Goal: Task Accomplishment & Management: Use online tool/utility

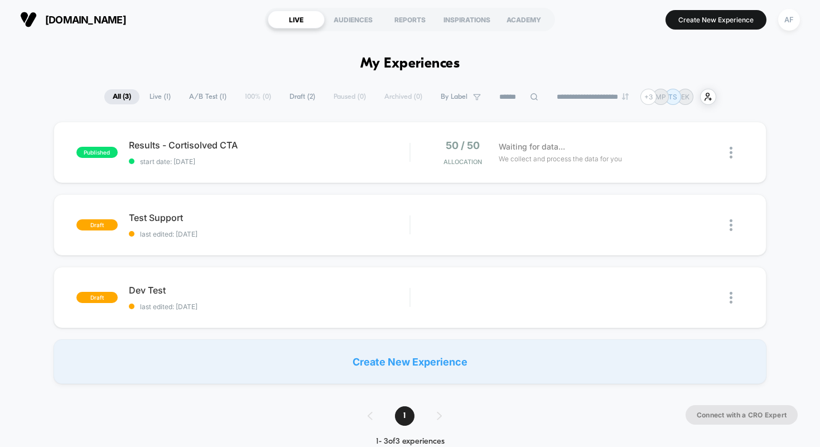
click at [163, 152] on div "Results - Cortisolved CTA Click to edit experience details Click to edit experi…" at bounding box center [269, 152] width 281 height 26
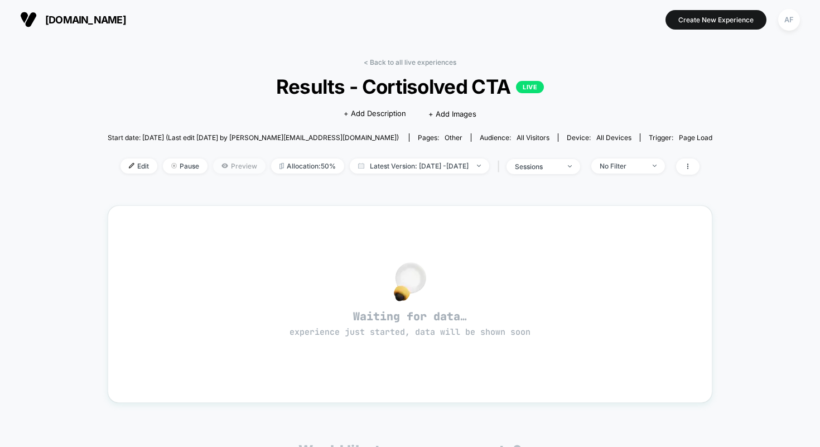
click at [222, 165] on span "Preview" at bounding box center [239, 165] width 52 height 15
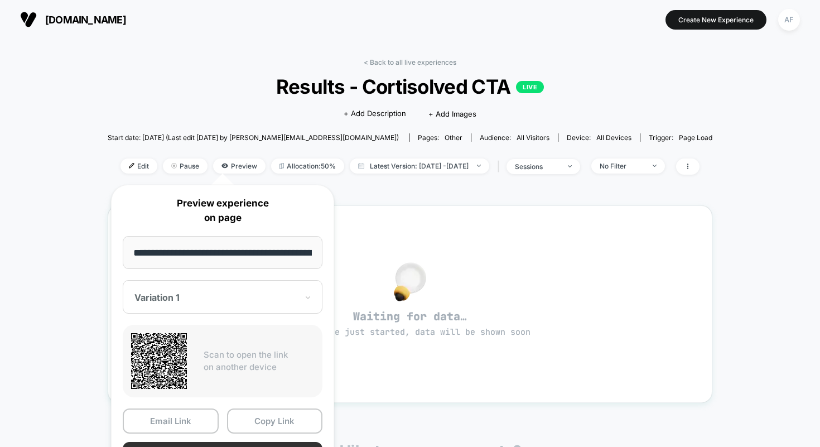
click at [250, 443] on button "Preview" at bounding box center [223, 454] width 200 height 25
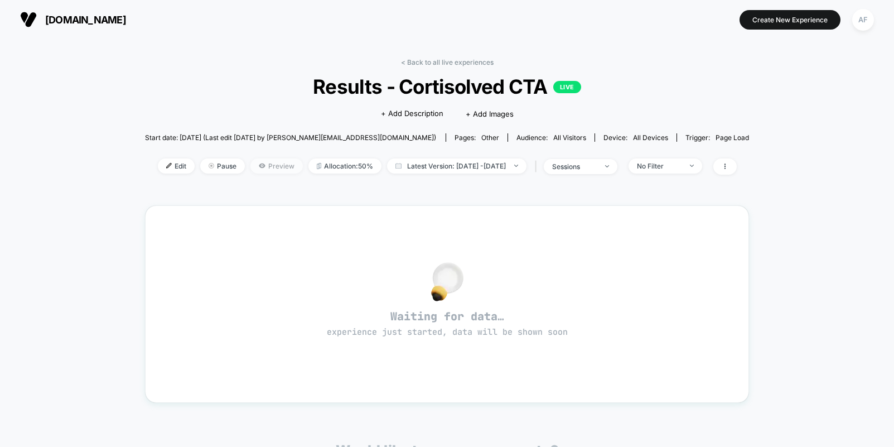
click at [255, 167] on span "Preview" at bounding box center [276, 165] width 52 height 15
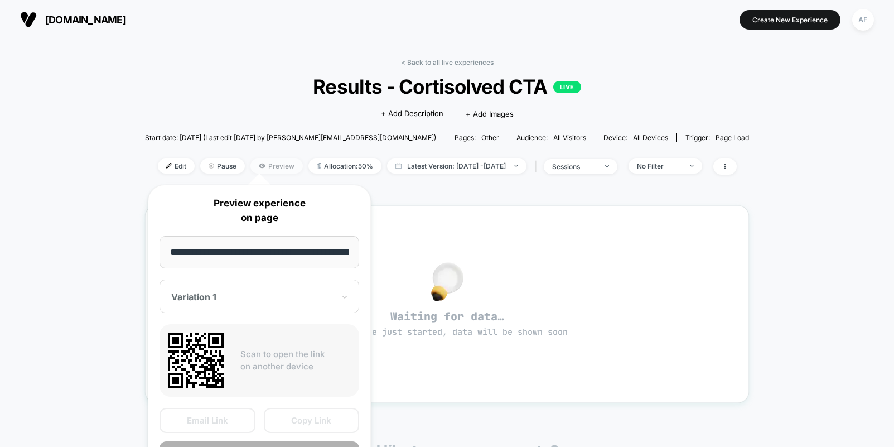
scroll to position [0, 84]
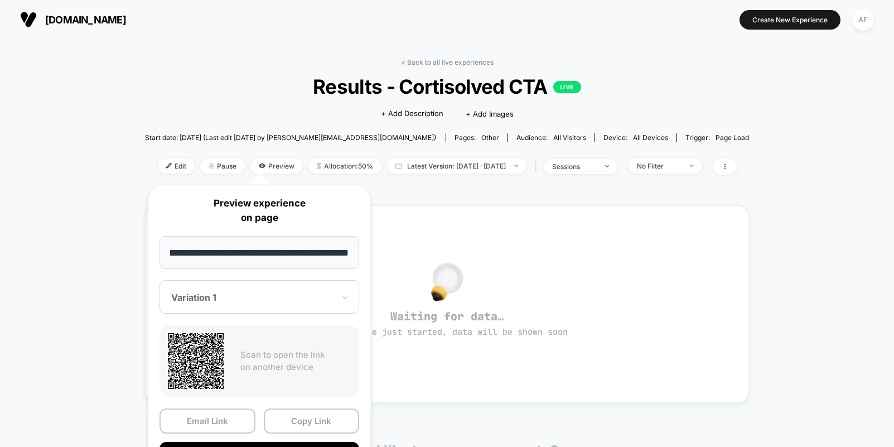
click at [291, 284] on div "Variation 1" at bounding box center [259, 296] width 200 height 33
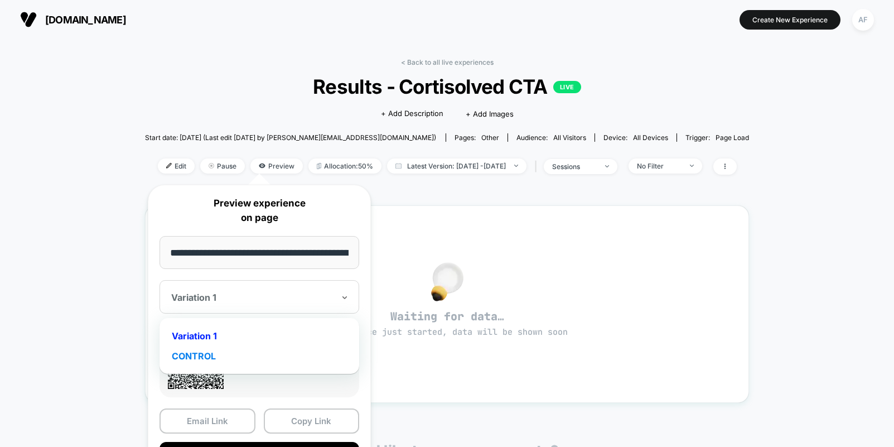
click at [242, 362] on div "CONTROL" at bounding box center [259, 356] width 188 height 20
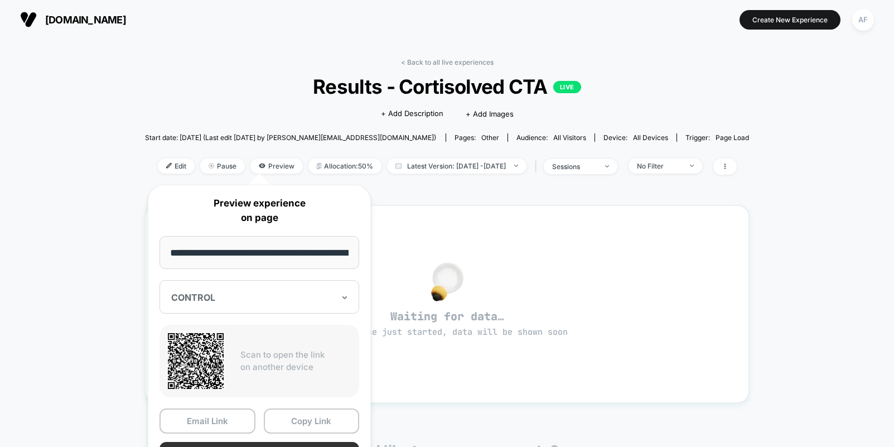
click at [264, 442] on button "Preview" at bounding box center [259, 454] width 200 height 25
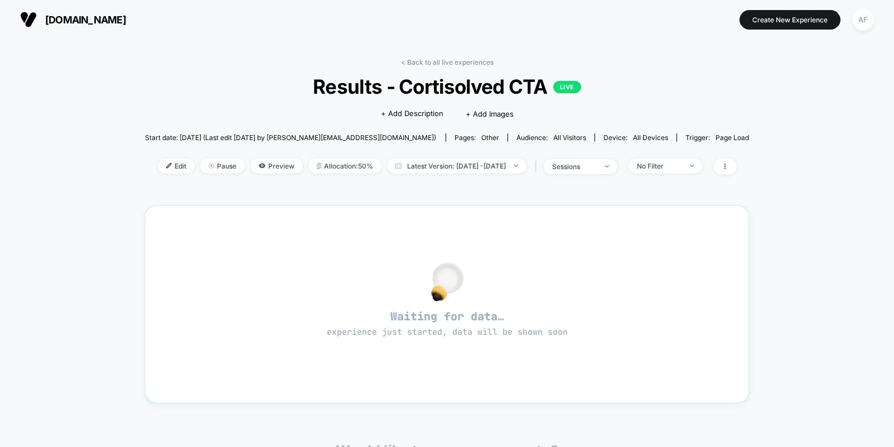
click at [124, 109] on div "< Back to all live experiences Results - Cortisolved CTA LIVE Click to edit exp…" at bounding box center [447, 350] width 894 height 623
click at [424, 58] on link "< Back to all live experiences" at bounding box center [447, 62] width 93 height 8
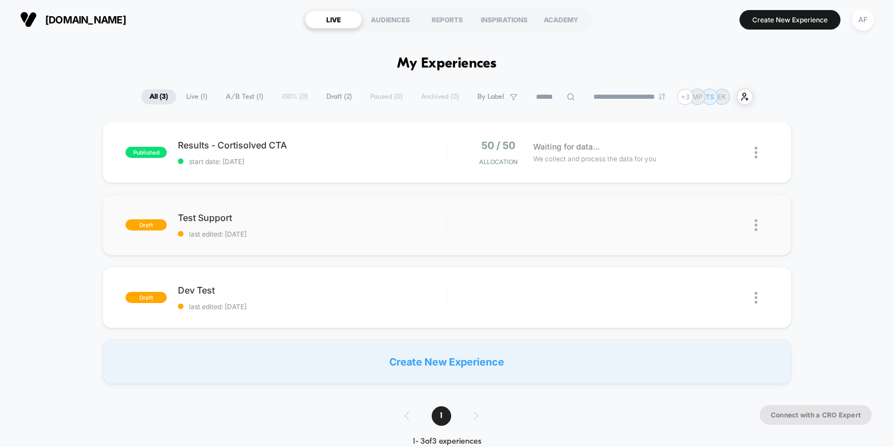
click at [755, 228] on img at bounding box center [755, 225] width 3 height 12
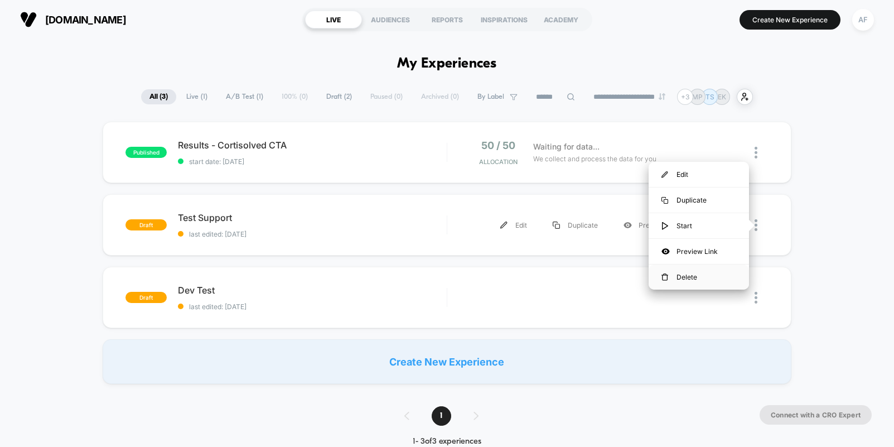
click at [702, 274] on div "Delete" at bounding box center [698, 276] width 100 height 25
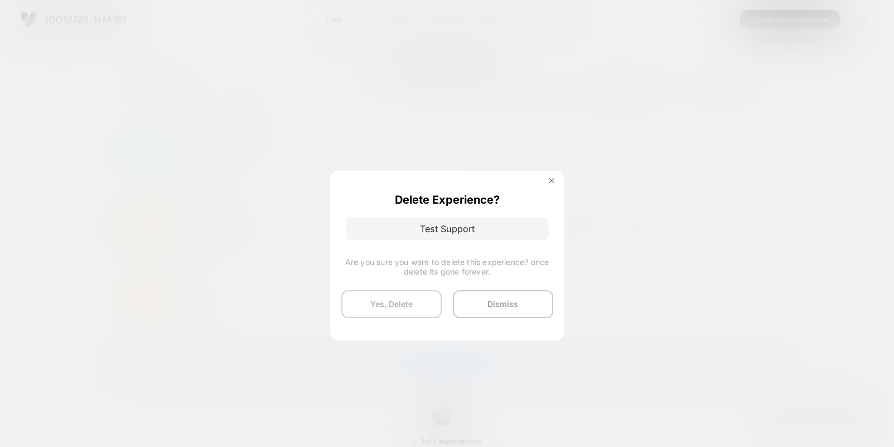
click at [401, 308] on button "Yes, Delete" at bounding box center [391, 304] width 100 height 28
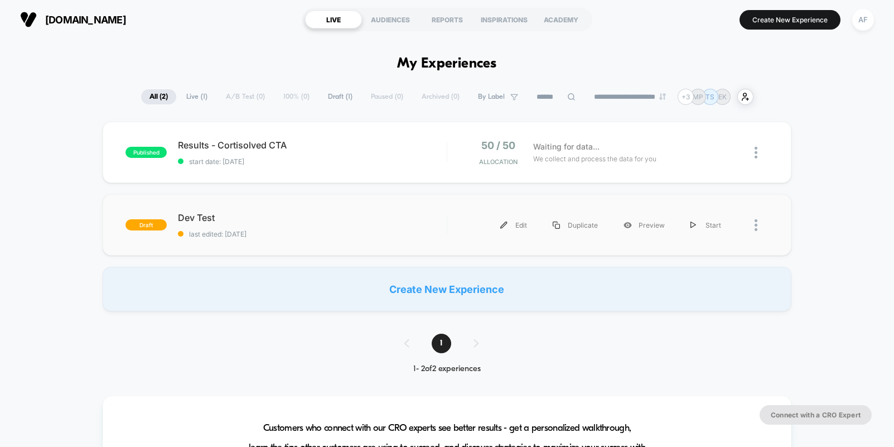
click at [757, 226] on div at bounding box center [761, 224] width 14 height 25
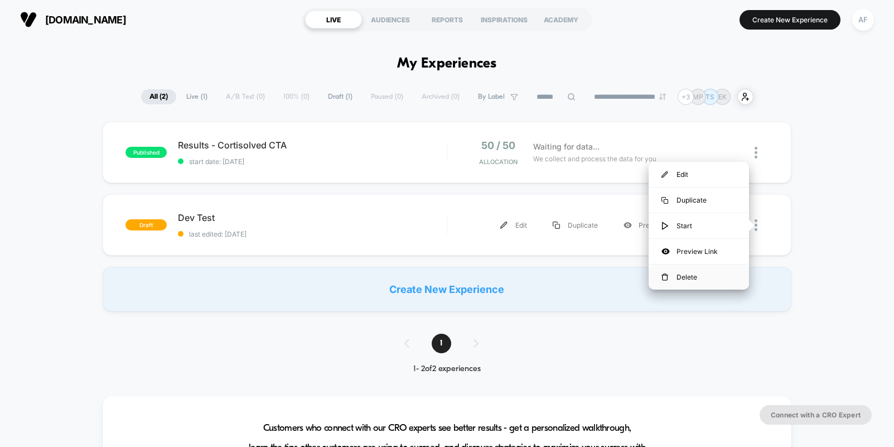
click at [702, 279] on div "Delete" at bounding box center [698, 276] width 100 height 25
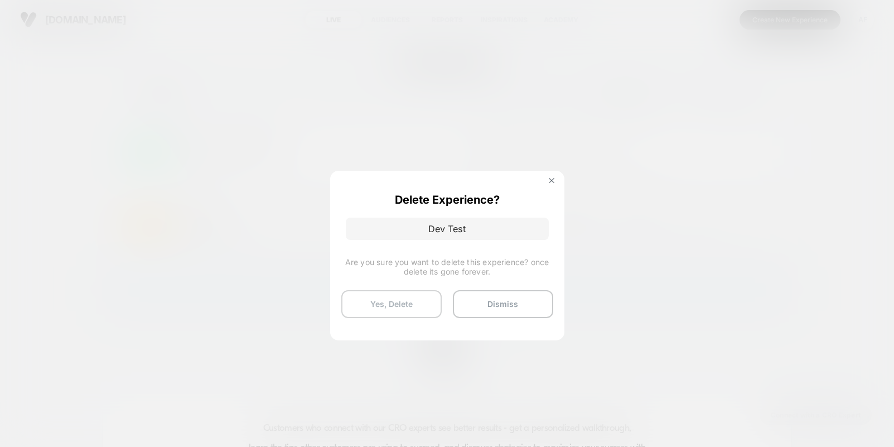
click at [414, 308] on button "Yes, Delete" at bounding box center [391, 304] width 100 height 28
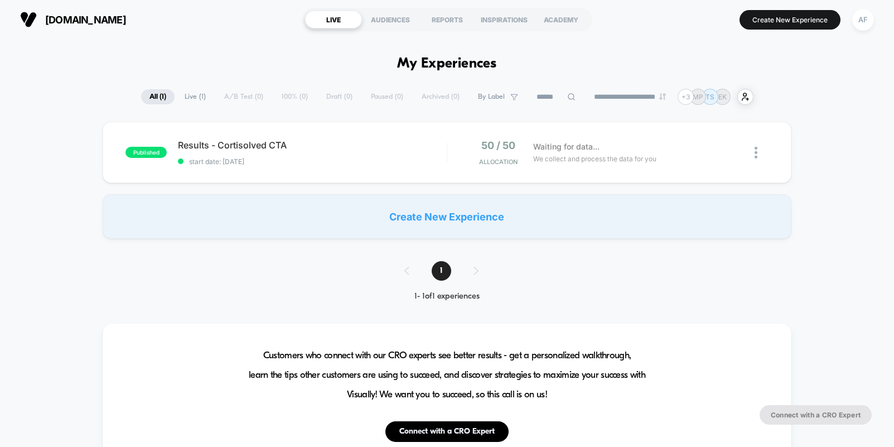
click at [69, 230] on div "published Results - Cortisolved CTA start date: [DATE] 50 / 50 Allocation Waiti…" at bounding box center [447, 180] width 894 height 117
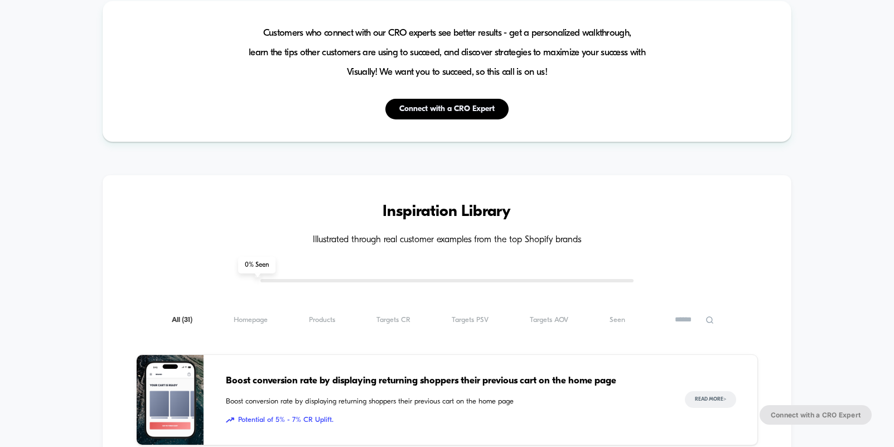
scroll to position [9, 0]
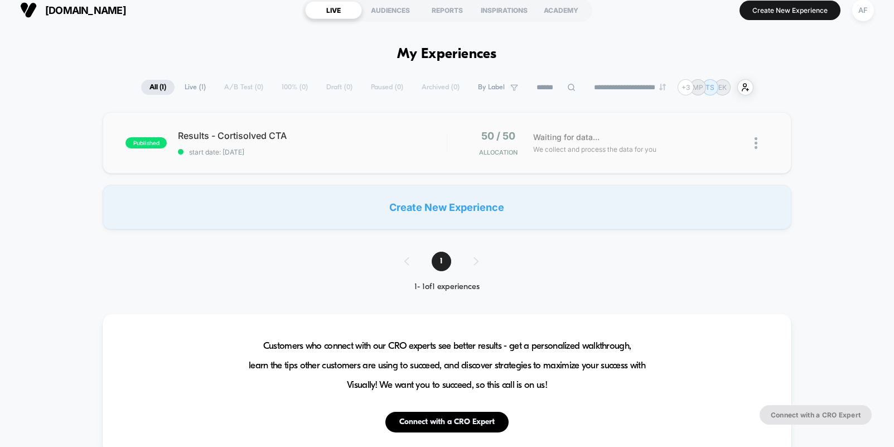
click at [243, 137] on span "Results - Cortisolved CTA" at bounding box center [312, 135] width 268 height 11
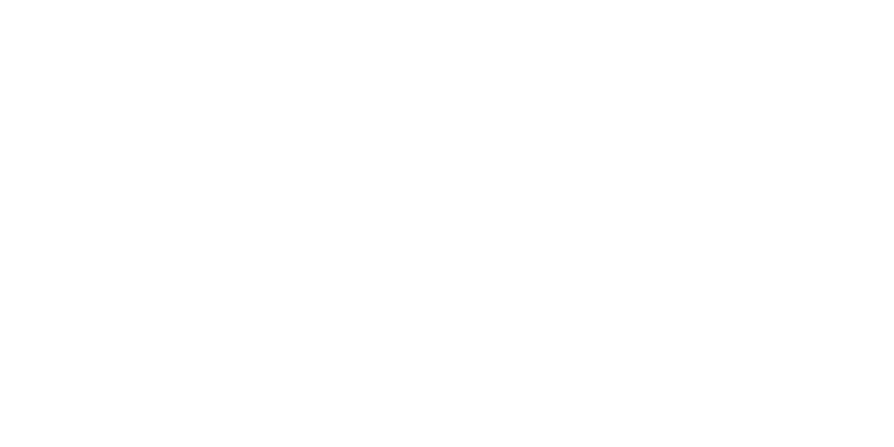
click at [243, 4] on html "Navigated to [DOMAIN_NAME] | No-code CRO for Shopify" at bounding box center [447, 2] width 894 height 4
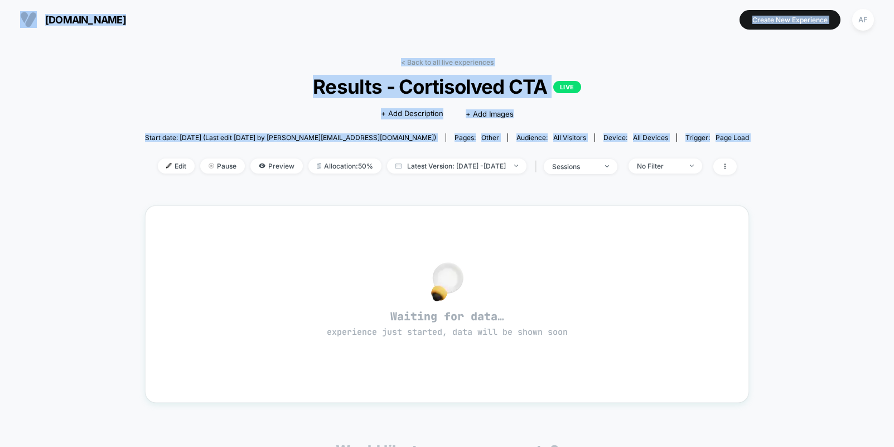
click at [259, 79] on span "Results - Cortisolved CTA LIVE" at bounding box center [447, 86] width 544 height 23
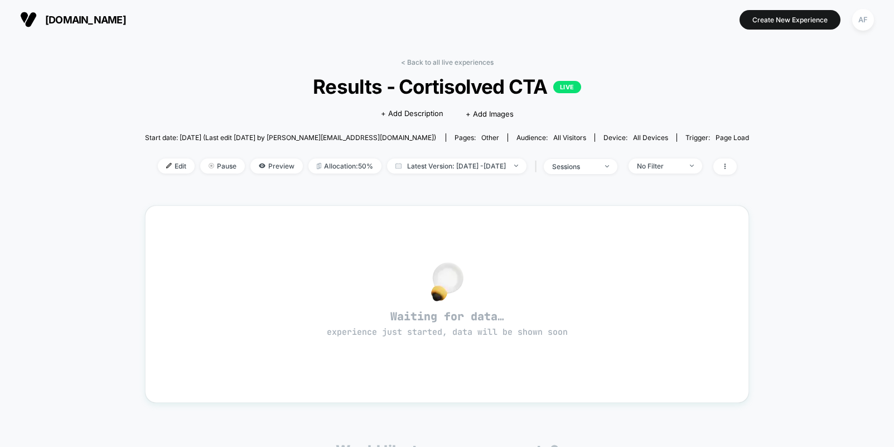
click at [390, 85] on span "Results - Cortisolved CTA LIVE" at bounding box center [447, 86] width 544 height 23
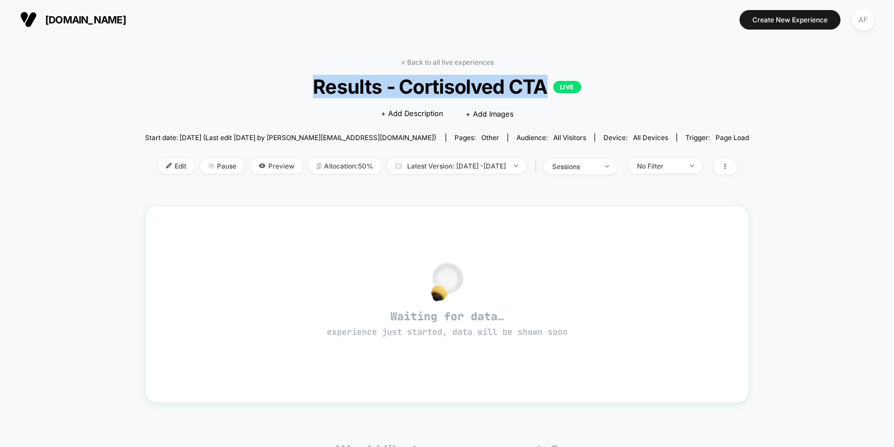
click at [390, 85] on span "Results - Cortisolved CTA LIVE" at bounding box center [447, 86] width 544 height 23
copy span "Results - Cortisolved CTA"
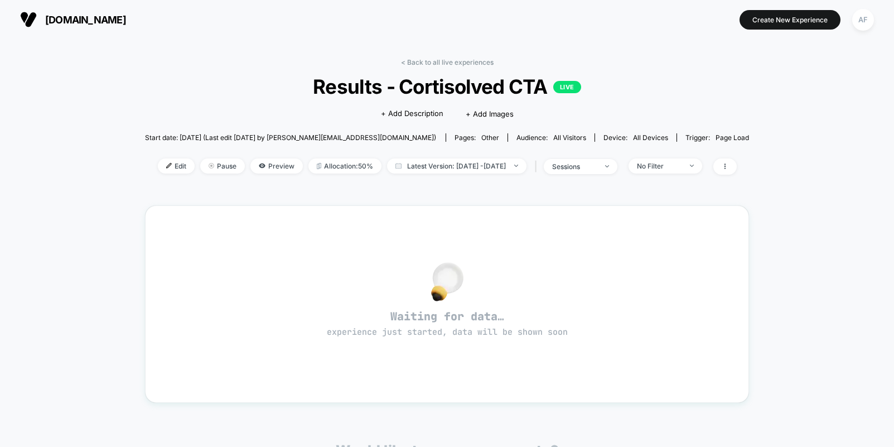
click at [235, 74] on div "< Back to all live experiences Results - Cortisolved CTA LIVE Click to edit exp…" at bounding box center [447, 123] width 604 height 130
click at [274, 168] on span "Preview" at bounding box center [276, 165] width 52 height 15
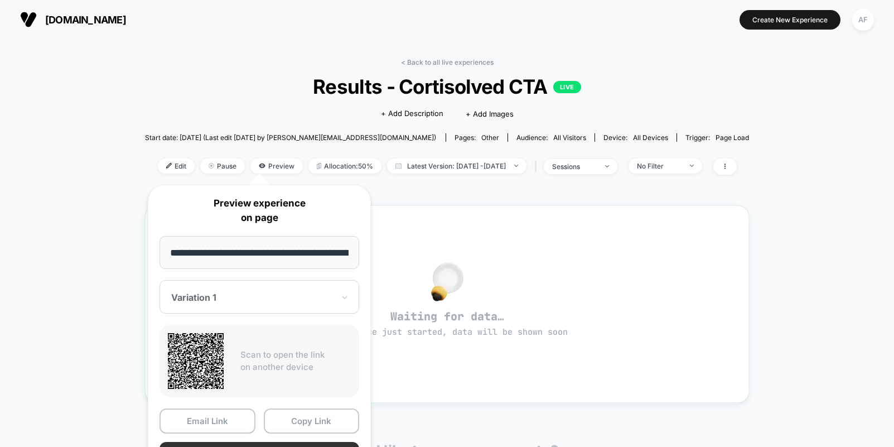
click at [292, 444] on button "Preview" at bounding box center [259, 454] width 200 height 25
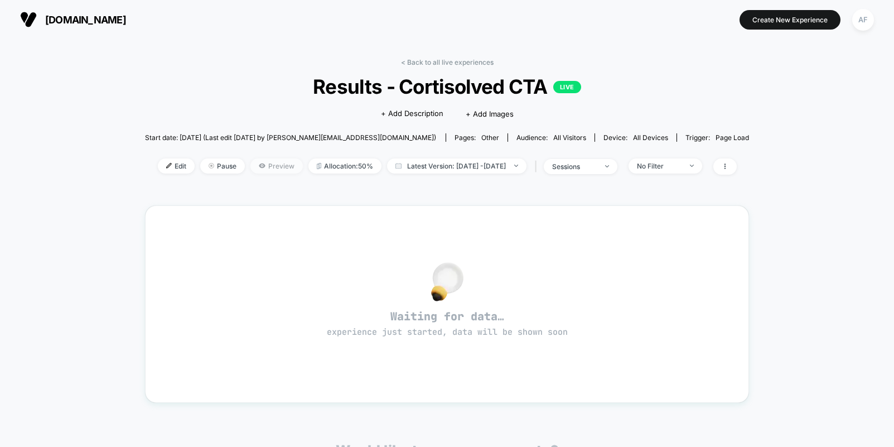
click at [266, 169] on span "Preview" at bounding box center [276, 165] width 52 height 15
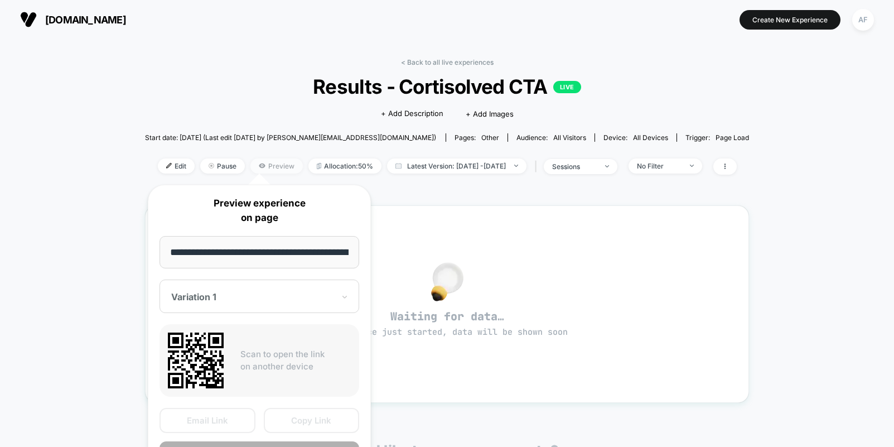
scroll to position [0, 84]
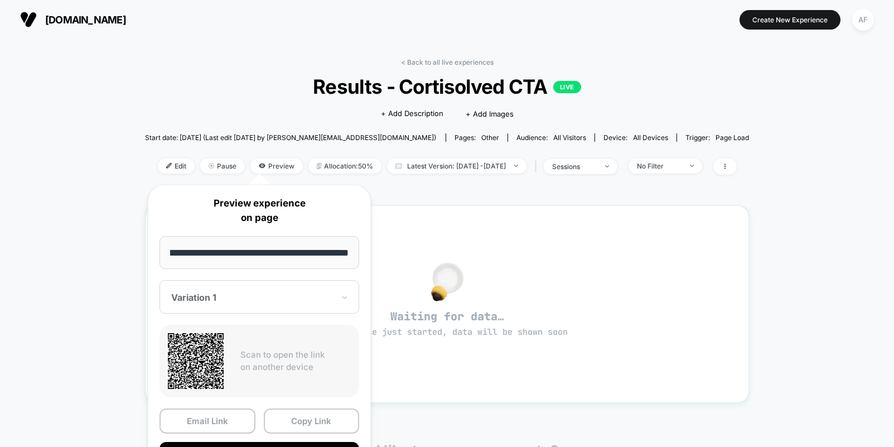
click at [266, 301] on div at bounding box center [252, 297] width 163 height 11
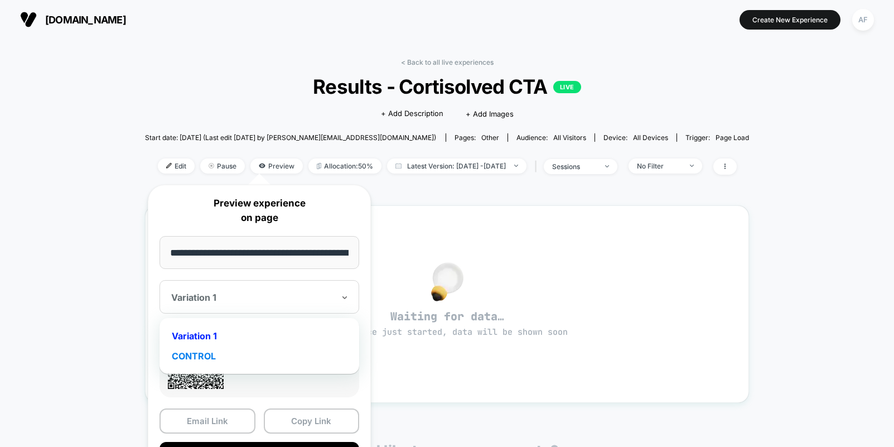
click at [221, 350] on div "CONTROL" at bounding box center [259, 356] width 188 height 20
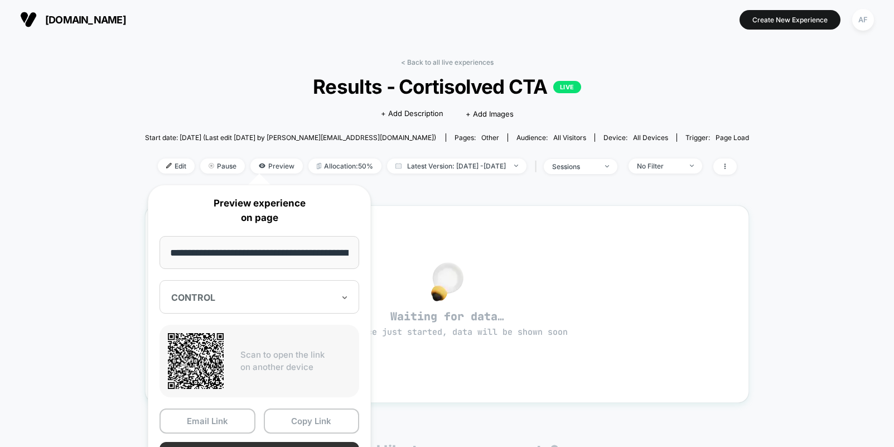
click at [259, 442] on button "Preview" at bounding box center [259, 454] width 200 height 25
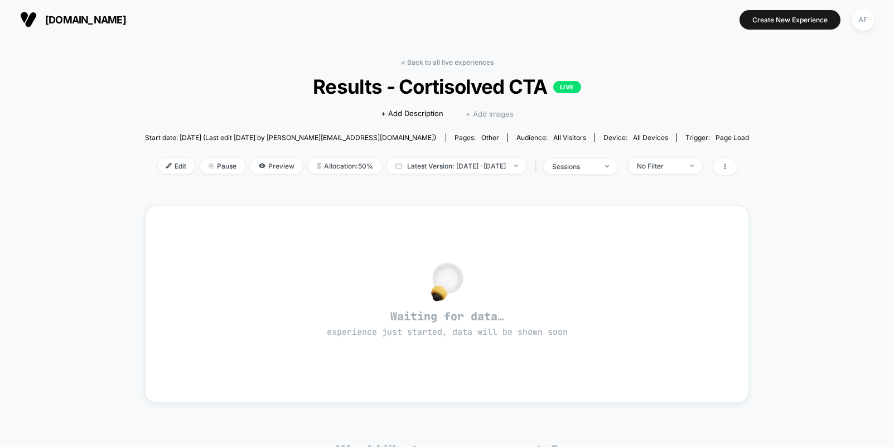
click at [488, 112] on span "+ Add Images" at bounding box center [490, 113] width 48 height 9
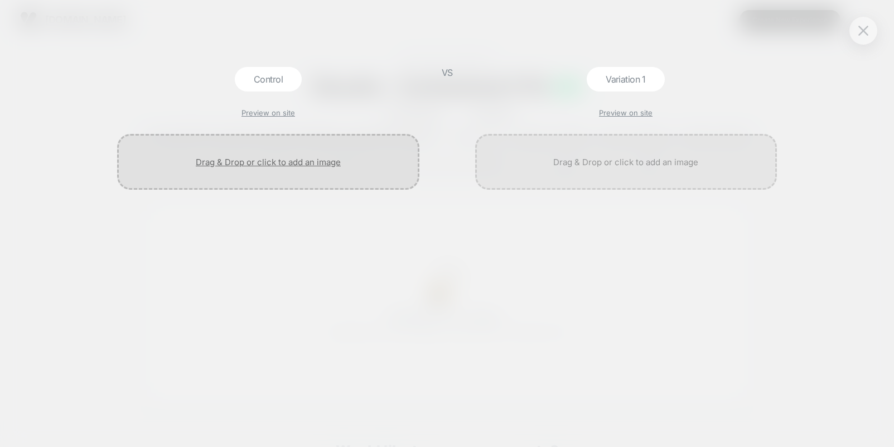
click at [261, 161] on div at bounding box center [268, 162] width 302 height 56
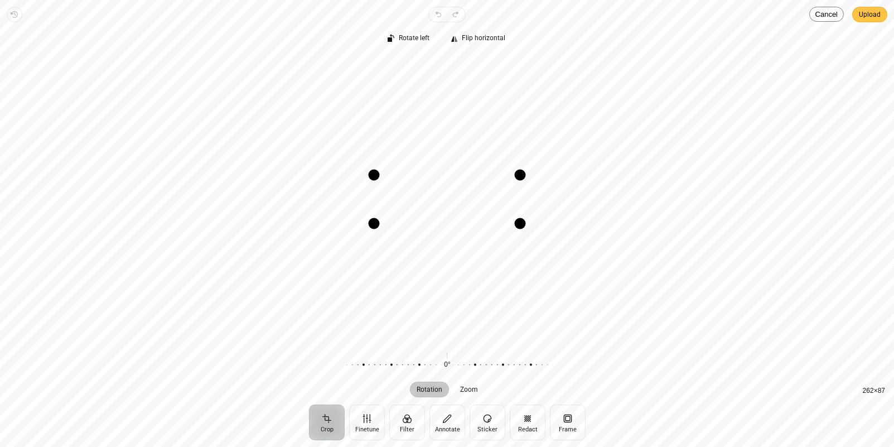
click at [819, 18] on span "Upload" at bounding box center [870, 14] width 22 height 13
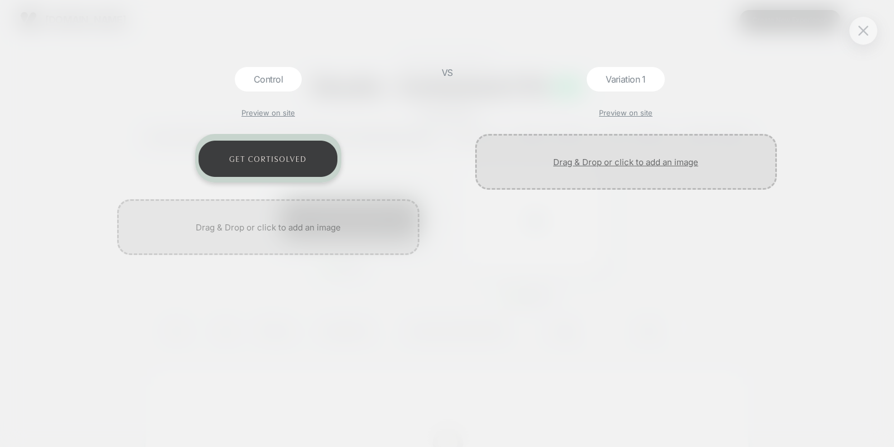
click at [619, 163] on div at bounding box center [626, 162] width 302 height 56
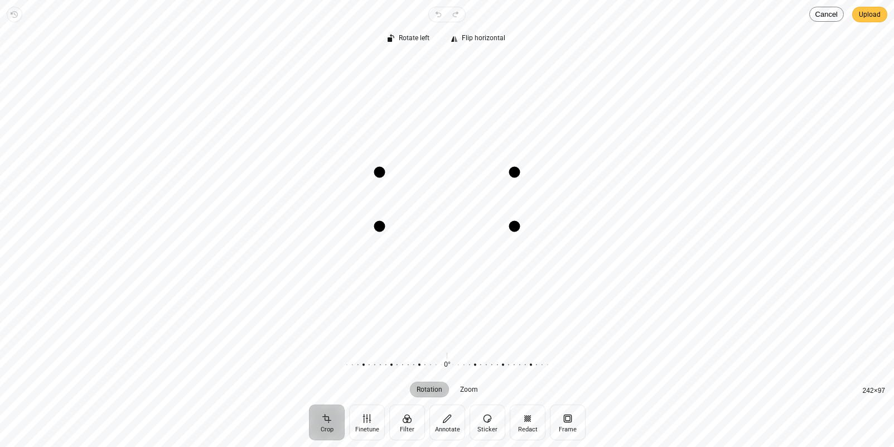
click at [819, 19] on span "Upload" at bounding box center [870, 14] width 22 height 13
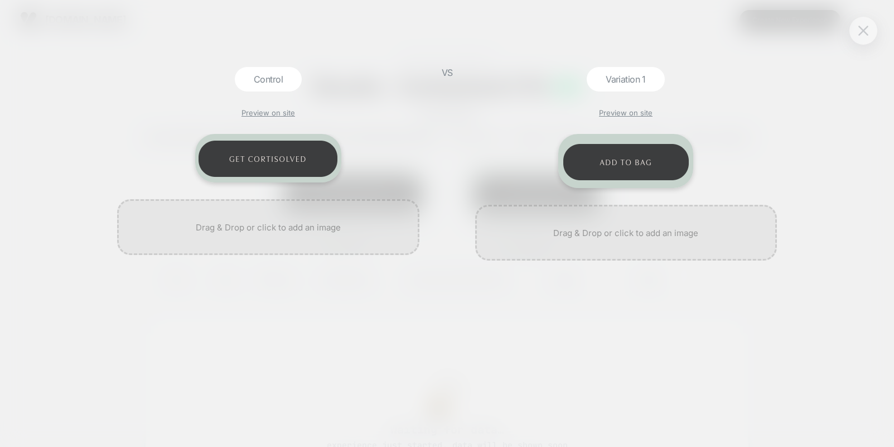
click at [819, 33] on img at bounding box center [863, 30] width 10 height 9
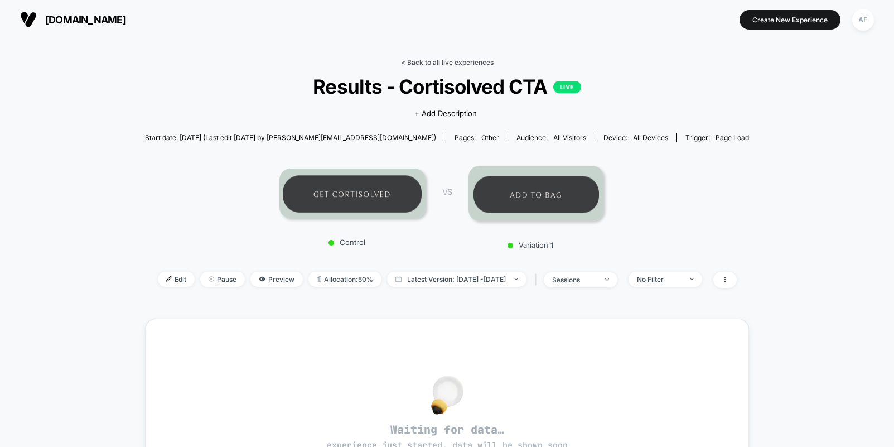
click at [448, 60] on link "< Back to all live experiences" at bounding box center [447, 62] width 93 height 8
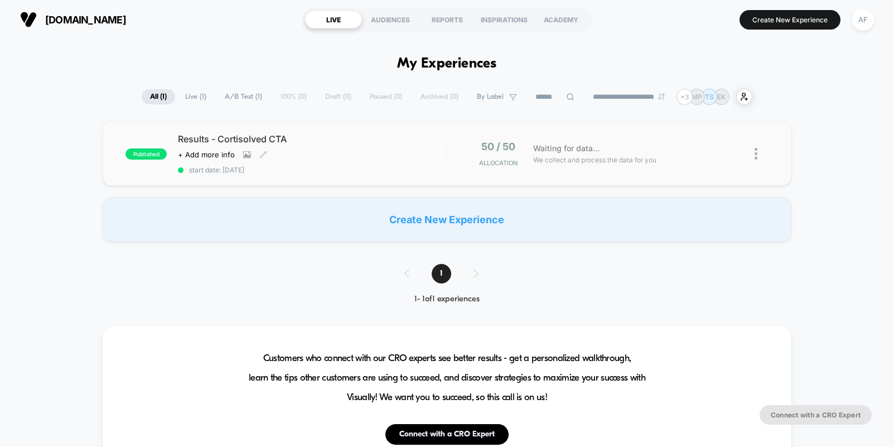
click at [204, 139] on span "Results - Cortisolved CTA" at bounding box center [312, 138] width 268 height 11
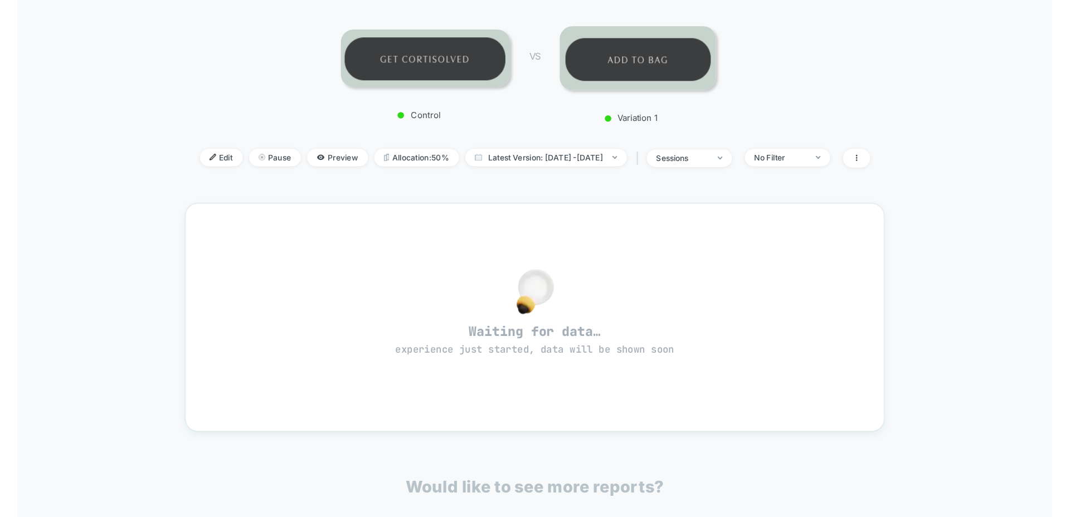
scroll to position [108, 0]
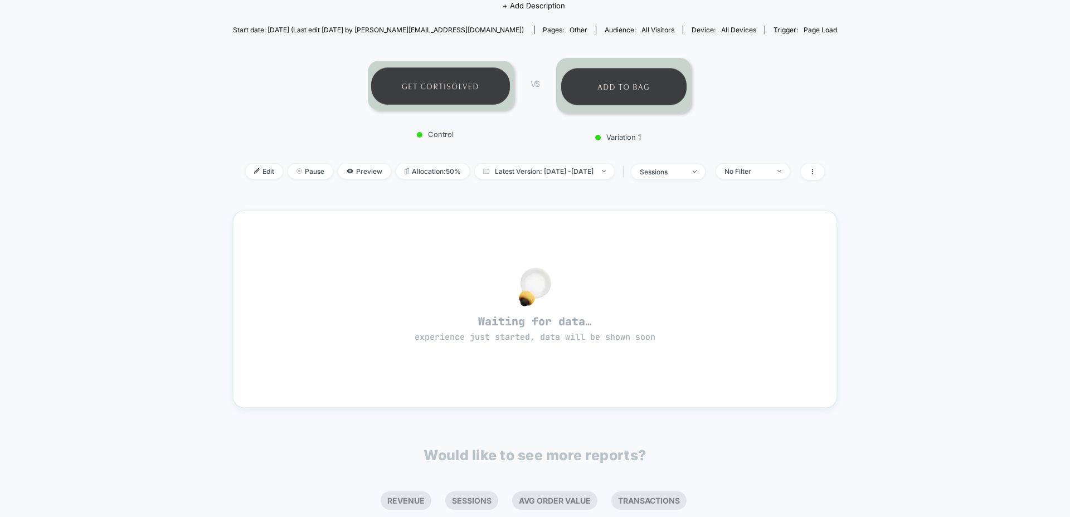
click at [631, 90] on img at bounding box center [623, 85] width 135 height 55
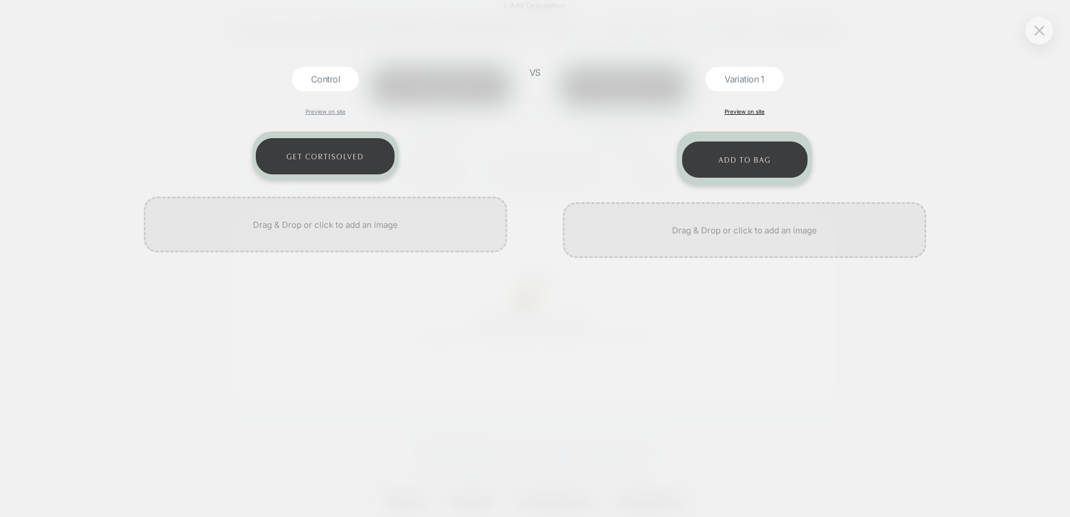
click at [734, 110] on link "Preview on site" at bounding box center [745, 111] width 40 height 7
click at [739, 112] on link "Preview on site" at bounding box center [745, 111] width 40 height 7
click at [338, 112] on link "Preview on site" at bounding box center [326, 111] width 40 height 7
click at [819, 32] on img at bounding box center [1040, 30] width 10 height 9
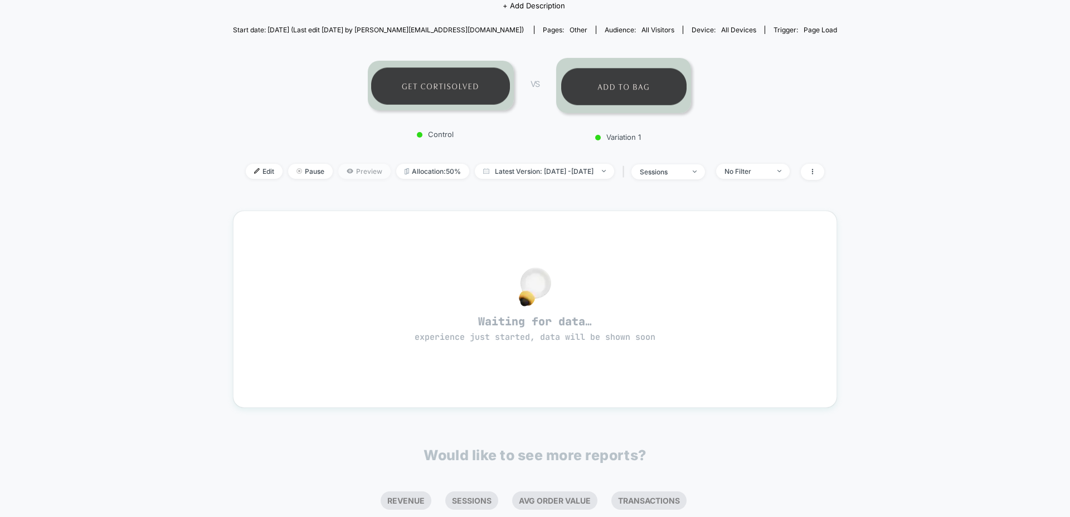
click at [338, 172] on span "Preview" at bounding box center [364, 171] width 52 height 15
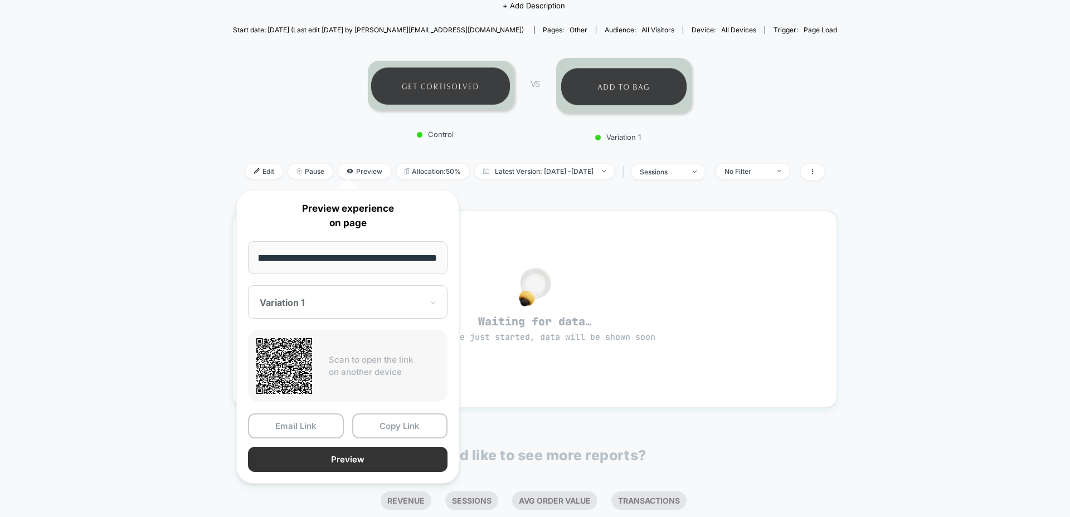
scroll to position [0, 0]
click at [347, 446] on button "Preview" at bounding box center [348, 459] width 200 height 25
